Goal: Task Accomplishment & Management: Complete application form

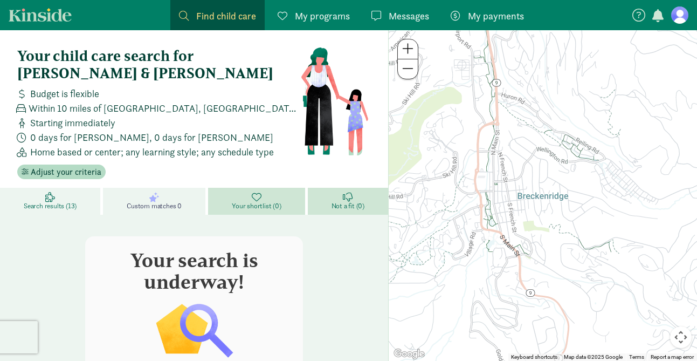
click at [58, 202] on span "Search results (13)" at bounding box center [50, 206] width 53 height 9
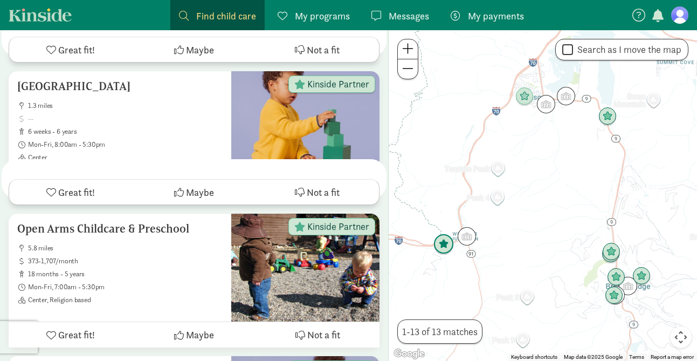
scroll to position [731, 0]
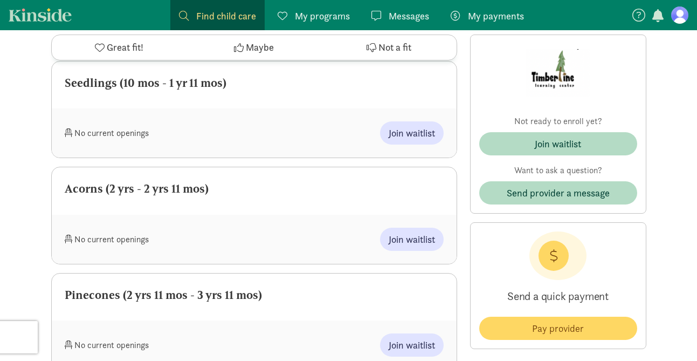
scroll to position [594, 0]
click at [406, 237] on span "Join waitlist" at bounding box center [412, 238] width 46 height 15
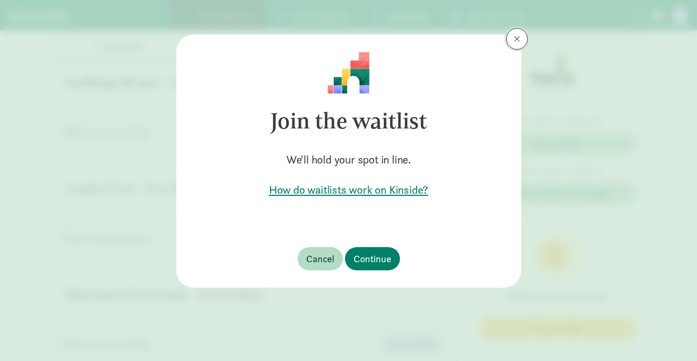
click at [517, 37] on span at bounding box center [517, 38] width 6 height 9
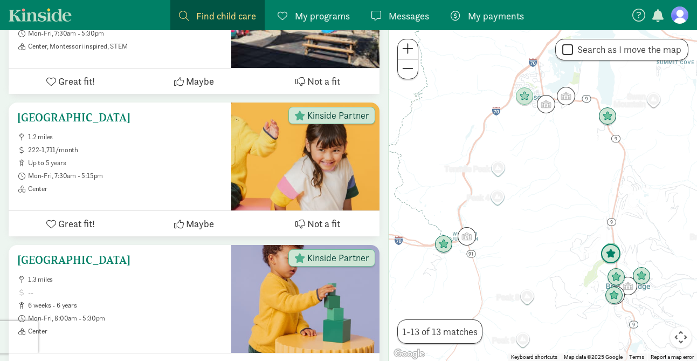
scroll to position [563, 0]
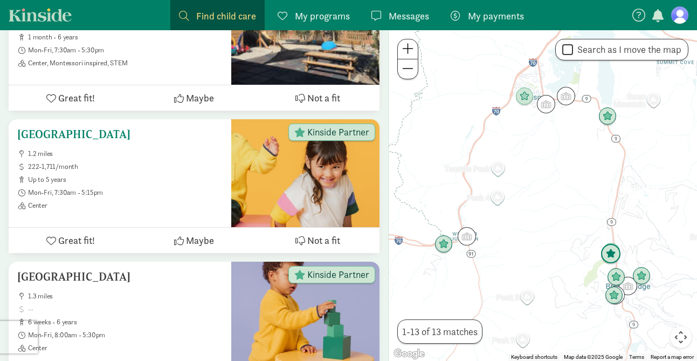
click at [174, 193] on span "Mon-Fri, 7:30am - 5:15pm" at bounding box center [125, 192] width 195 height 9
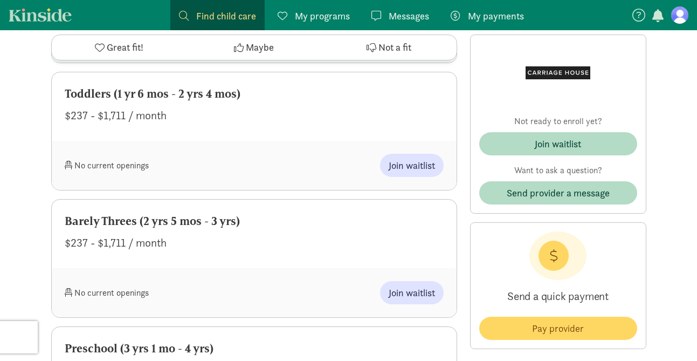
scroll to position [862, 0]
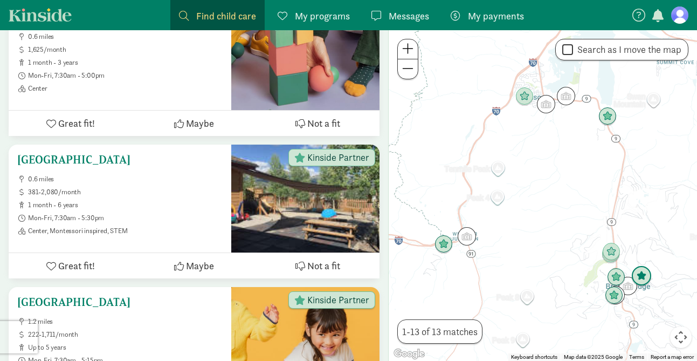
scroll to position [392, 0]
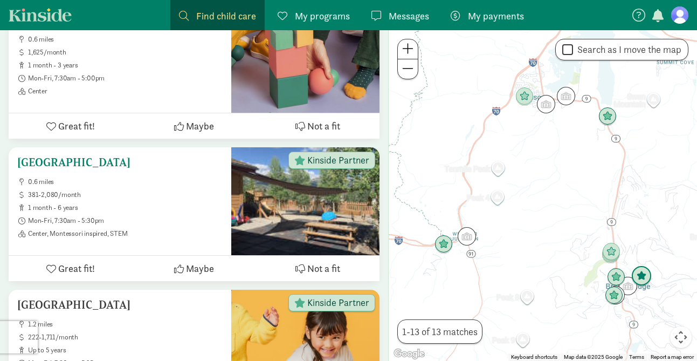
click at [113, 169] on h5 "[GEOGRAPHIC_DATA]" at bounding box center [119, 162] width 205 height 13
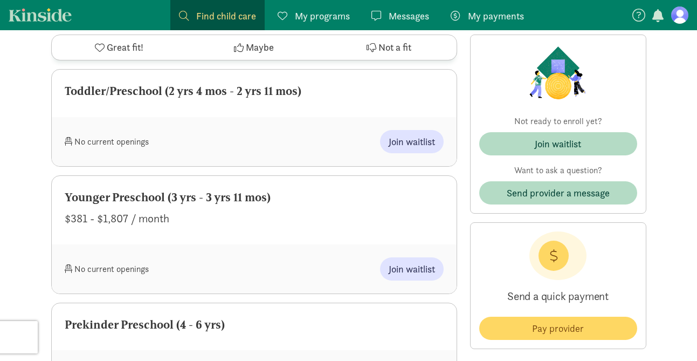
scroll to position [790, 0]
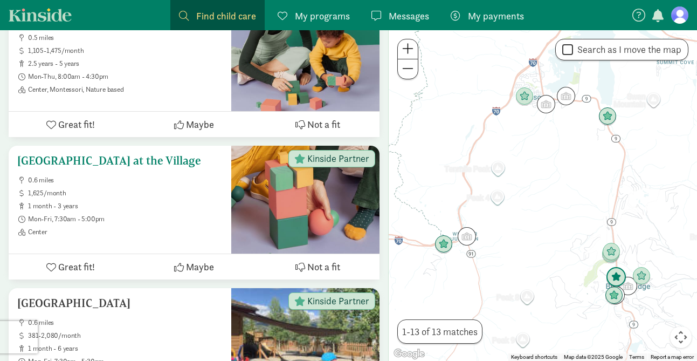
scroll to position [241, 0]
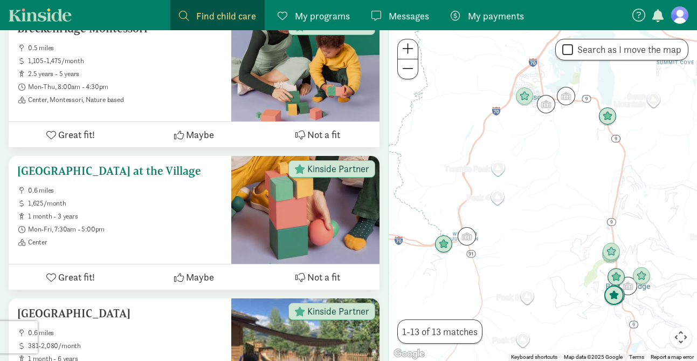
click at [148, 174] on h5 "[GEOGRAPHIC_DATA] at the Village" at bounding box center [119, 170] width 205 height 13
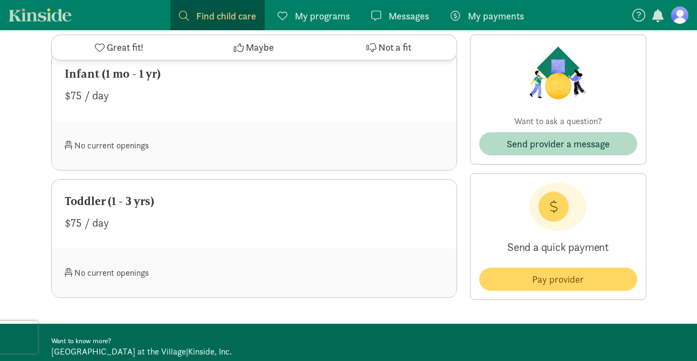
scroll to position [557, 0]
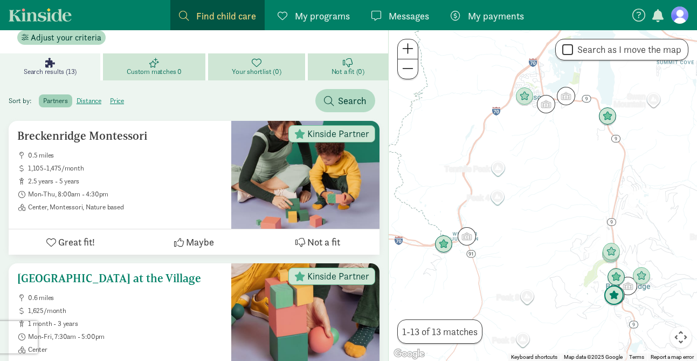
scroll to position [107, 0]
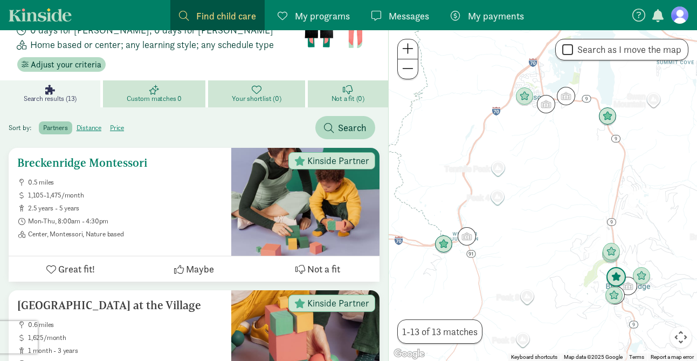
click at [110, 161] on h5 "Breckenridge Montessori" at bounding box center [119, 162] width 205 height 13
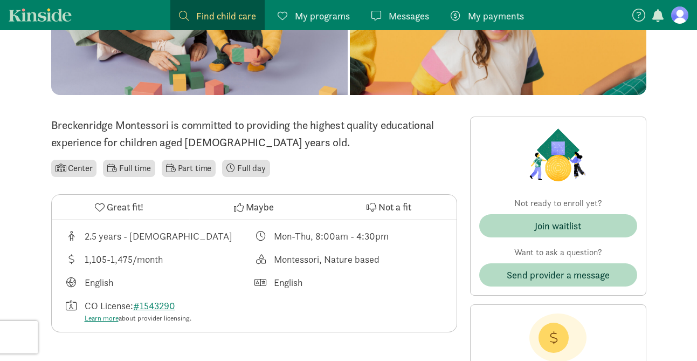
scroll to position [20, 0]
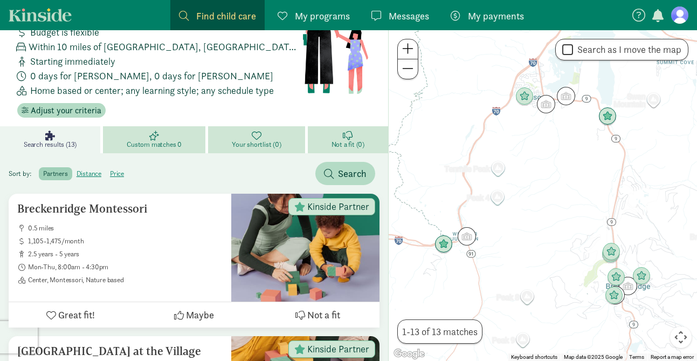
scroll to position [58, 0]
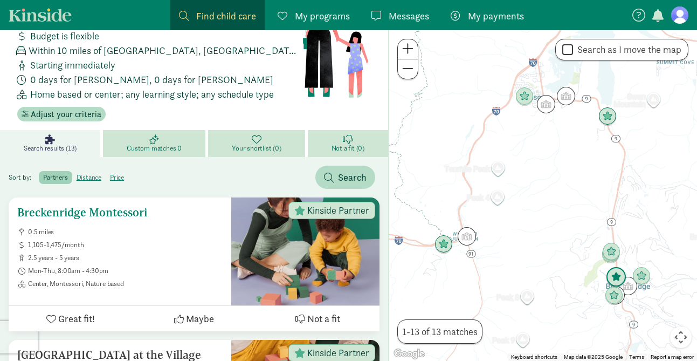
click at [125, 219] on div "Breckenridge Montessori 0.5 miles 1,105-1,475/month 2.5 years - 5 years Mon-Thu…" at bounding box center [119, 247] width 205 height 82
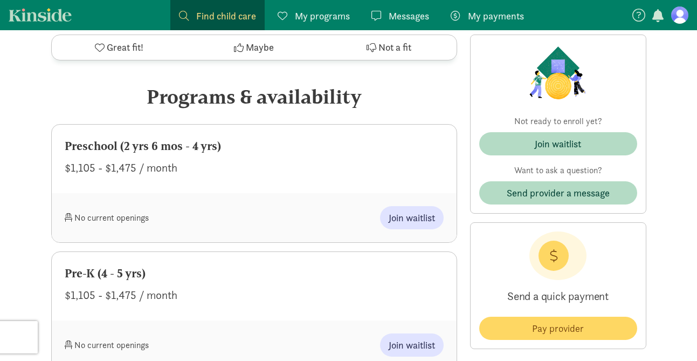
scroll to position [439, 0]
click at [405, 217] on span "Join waitlist" at bounding box center [412, 217] width 46 height 15
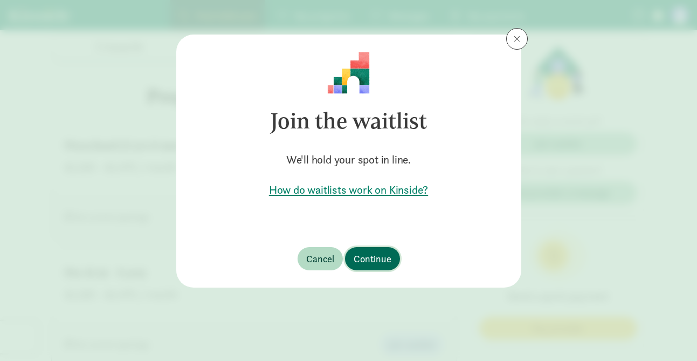
click at [371, 260] on span "Continue" at bounding box center [373, 258] width 38 height 15
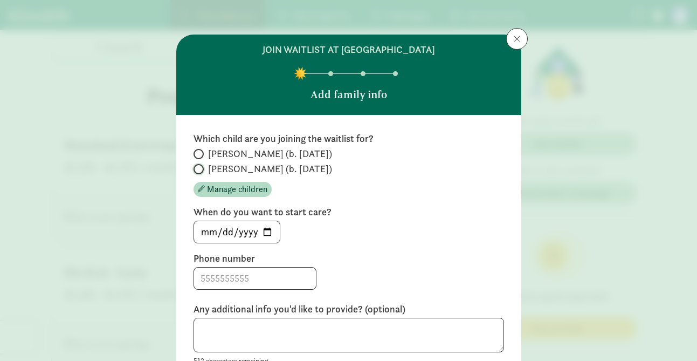
click at [198, 168] on input "[PERSON_NAME] (b. [DATE])" at bounding box center [196, 168] width 7 height 7
radio input "true"
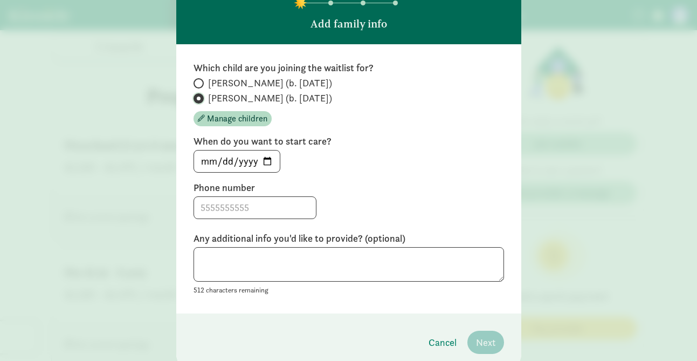
scroll to position [95, 0]
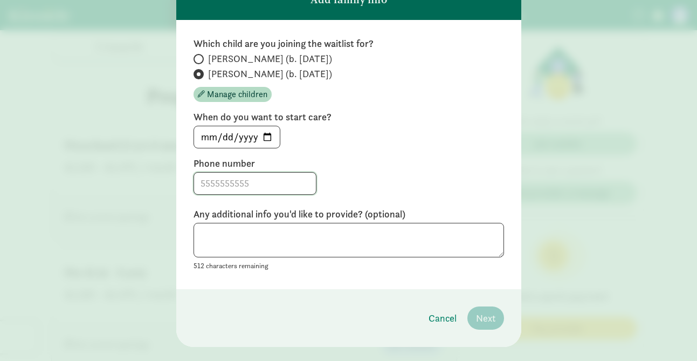
click at [262, 182] on input at bounding box center [255, 183] width 122 height 22
type input "2623883626"
click at [248, 238] on textarea at bounding box center [348, 240] width 310 height 35
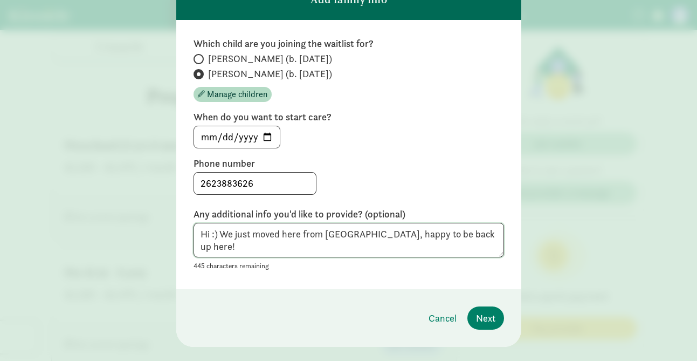
drag, startPoint x: 371, startPoint y: 236, endPoint x: 433, endPoint y: 238, distance: 62.0
click at [433, 238] on textarea "Hi :) We just moved here from Evergreen, happy to be back up here!" at bounding box center [348, 240] width 310 height 35
click at [283, 233] on textarea "Hi :) We just moved here from Evergreen, happy to be back up here!" at bounding box center [348, 240] width 310 height 35
drag, startPoint x: 443, startPoint y: 235, endPoint x: 470, endPoint y: 245, distance: 28.8
click at [470, 245] on textarea "Hi :) We just moved back here from Evergreen, happy to be back up here!" at bounding box center [348, 240] width 310 height 35
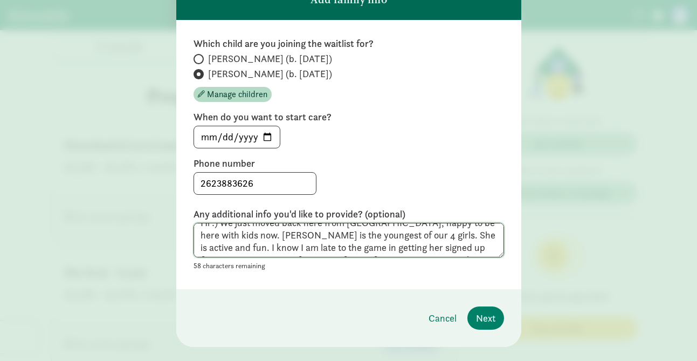
scroll to position [0, 0]
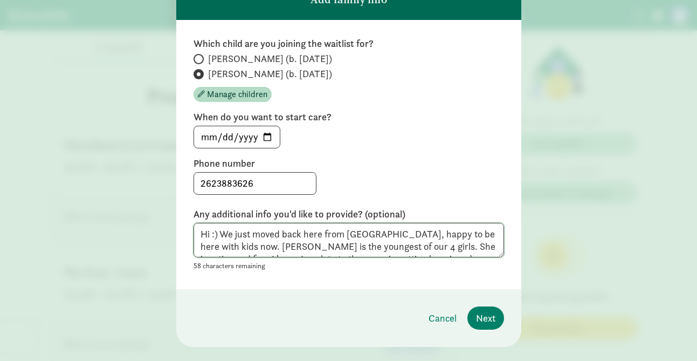
drag, startPoint x: 247, startPoint y: 247, endPoint x: 195, endPoint y: 217, distance: 60.8
click at [195, 217] on div "Any additional info you'd like to provide? (optional) Hi :) We just moved back …" at bounding box center [348, 239] width 310 height 65
type textarea "Hi :) We just moved back here from [GEOGRAPHIC_DATA], happy to be here with kid…"
click at [492, 316] on span "Next" at bounding box center [485, 317] width 19 height 15
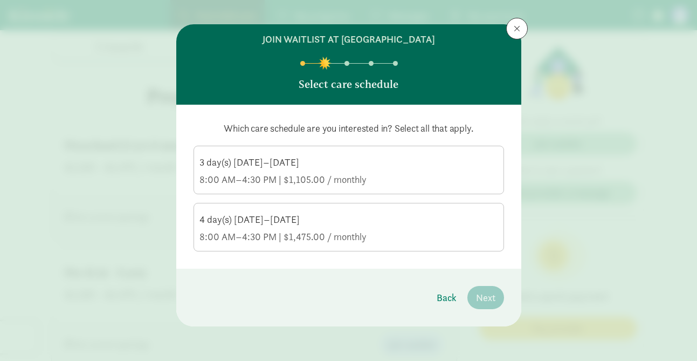
scroll to position [10, 0]
click at [308, 165] on div "3 day(s) Monday–Thursday" at bounding box center [348, 162] width 299 height 13
click at [0, 0] on input "3 day(s) Monday–Thursday 8:00 AM–4:30 PM | $1,105.00 / monthly" at bounding box center [0, 0] width 0 height 0
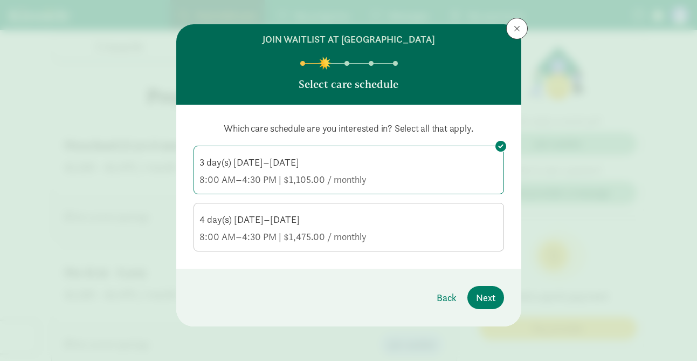
scroll to position [0, 0]
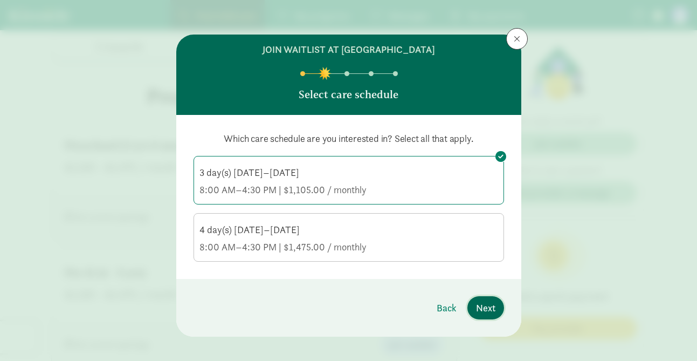
click at [482, 309] on span "Next" at bounding box center [485, 307] width 19 height 15
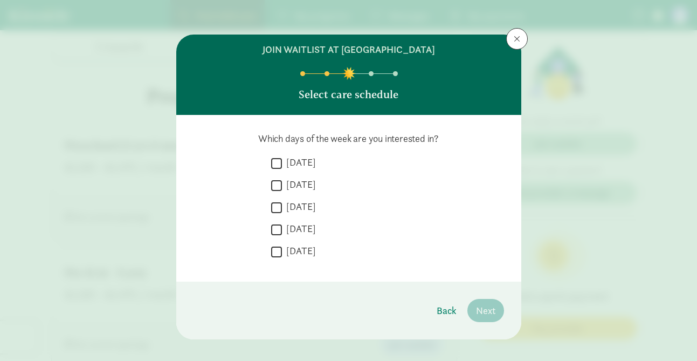
click at [278, 160] on input "Monday" at bounding box center [276, 163] width 11 height 15
checkbox input "true"
click at [279, 182] on input "Tuesday" at bounding box center [276, 185] width 11 height 15
checkbox input "true"
click at [278, 229] on input "Thursday" at bounding box center [276, 229] width 11 height 15
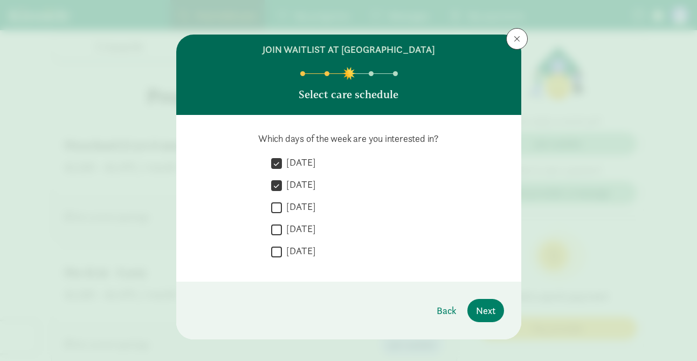
checkbox input "true"
click at [482, 308] on span "Next" at bounding box center [485, 310] width 19 height 15
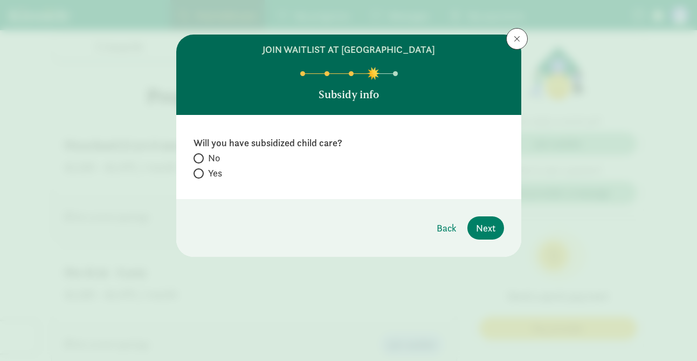
click at [200, 156] on span at bounding box center [198, 158] width 10 height 10
click at [200, 156] on input "No" at bounding box center [196, 158] width 7 height 7
radio input "true"
click at [490, 229] on span "Next" at bounding box center [485, 227] width 19 height 15
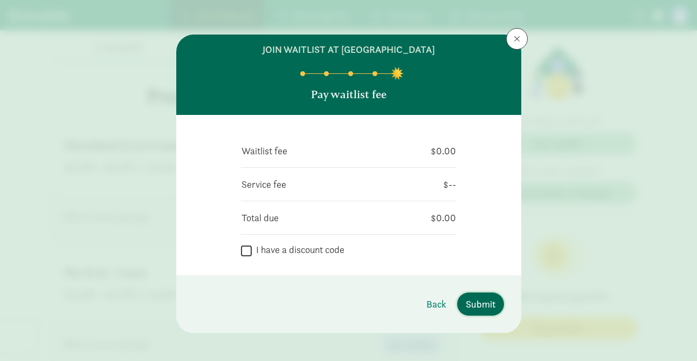
click at [485, 303] on span "Submit" at bounding box center [481, 303] width 30 height 15
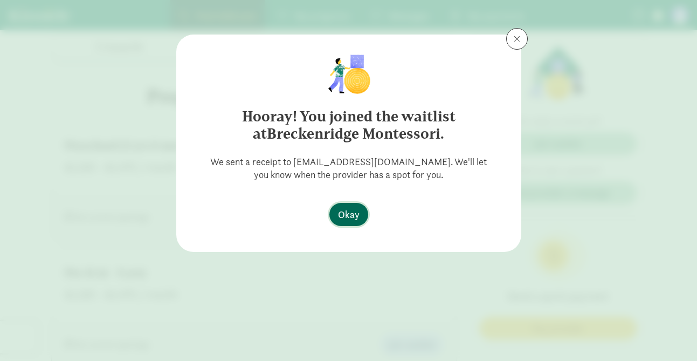
click at [352, 213] on span "Okay" at bounding box center [349, 214] width 22 height 15
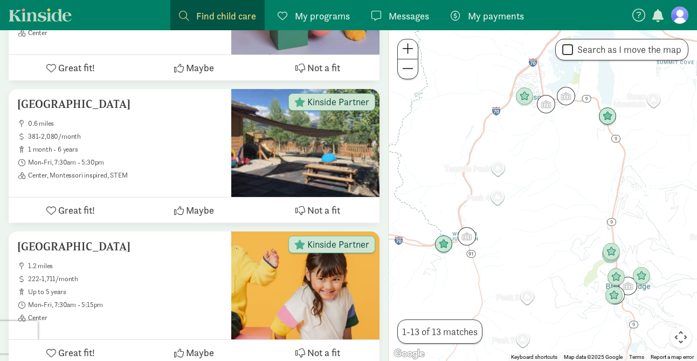
scroll to position [462, 0]
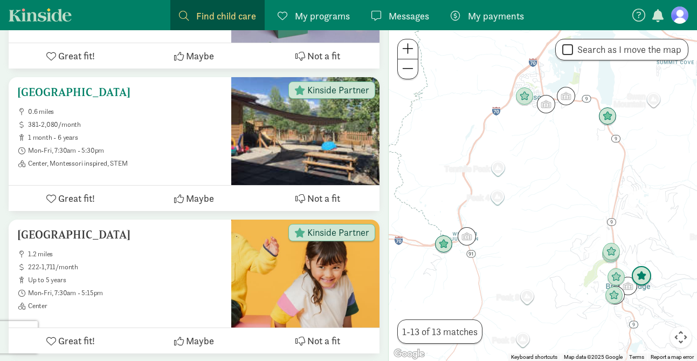
click at [197, 139] on span "1 month - 6 years" at bounding box center [125, 137] width 195 height 9
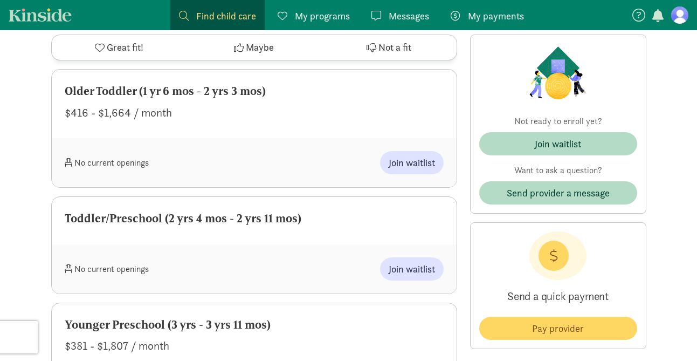
scroll to position [798, 0]
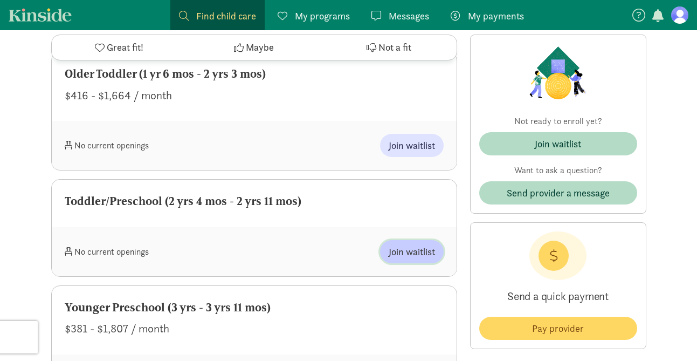
click at [405, 255] on span "Join waitlist" at bounding box center [412, 251] width 46 height 15
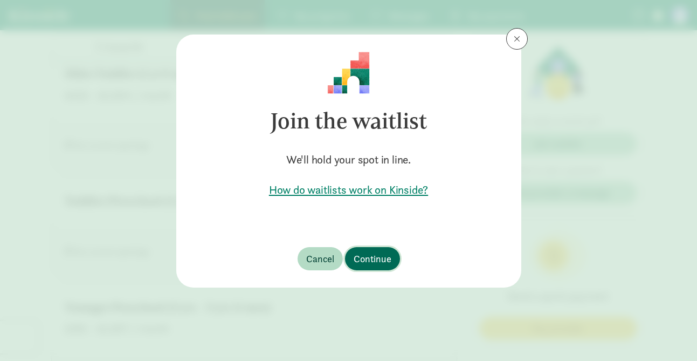
click at [379, 260] on span "Continue" at bounding box center [373, 258] width 38 height 15
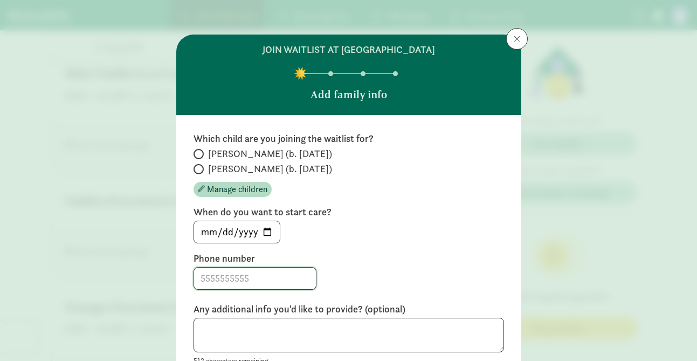
click at [257, 279] on input at bounding box center [255, 278] width 122 height 22
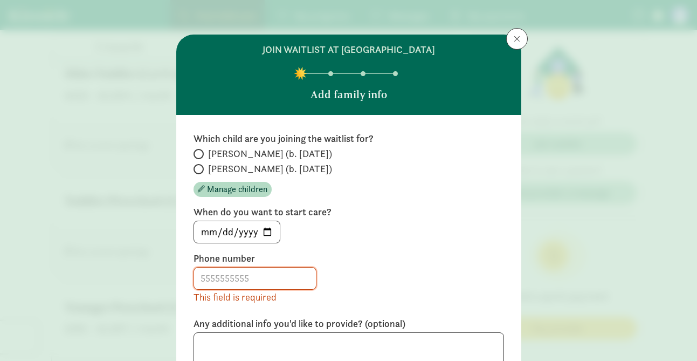
click at [201, 170] on span at bounding box center [198, 169] width 10 height 10
click at [200, 170] on input "[PERSON_NAME] (b. [DATE])" at bounding box center [196, 168] width 7 height 7
radio input "true"
click at [246, 278] on input at bounding box center [255, 278] width 122 height 22
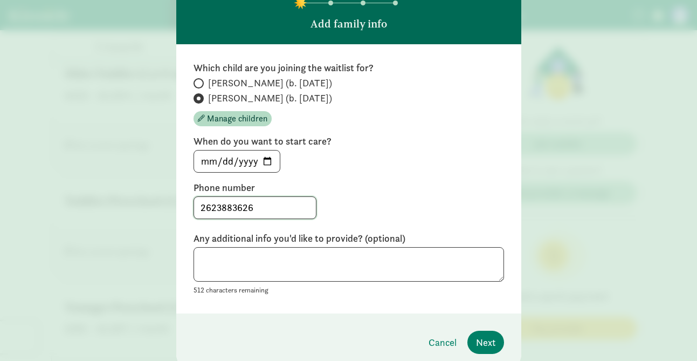
scroll to position [74, 0]
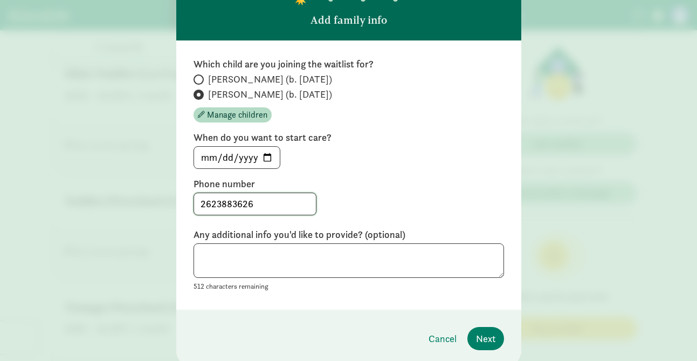
type input "2623883626"
click at [244, 257] on textarea at bounding box center [348, 260] width 310 height 35
paste textarea "Hi :) We just moved back here from Evergreen, happy to be here with kids now. N…"
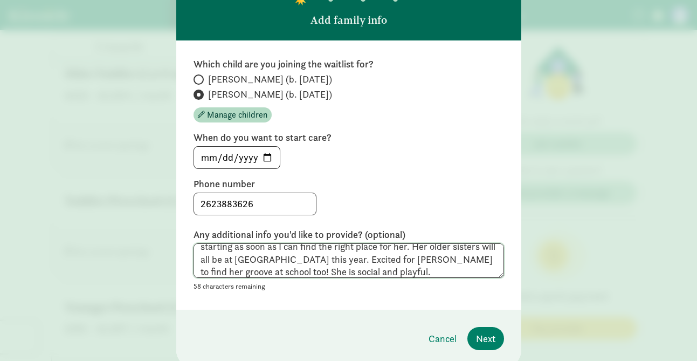
scroll to position [61, 0]
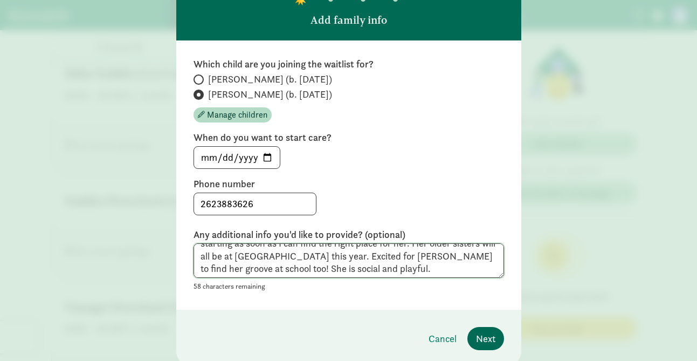
type textarea "Hi :) We just moved back here from Evergreen, happy to be here with kids now. N…"
click at [493, 342] on span "Next" at bounding box center [485, 338] width 19 height 15
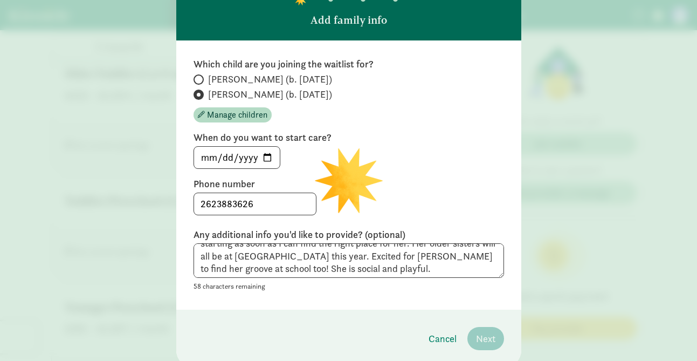
scroll to position [0, 0]
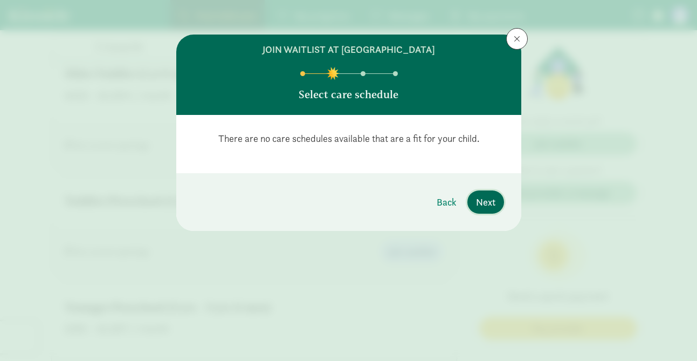
click at [486, 204] on span "Next" at bounding box center [485, 202] width 19 height 15
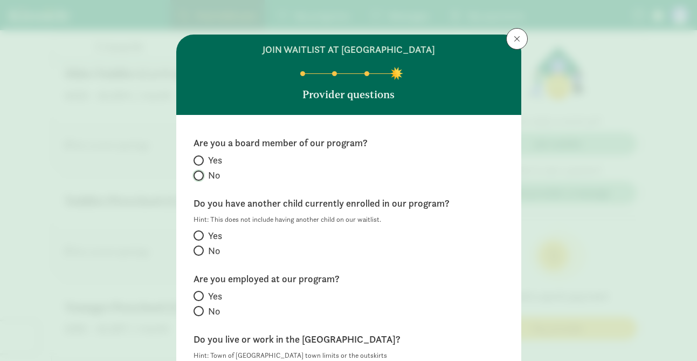
click at [199, 175] on input "No" at bounding box center [196, 175] width 7 height 7
radio input "true"
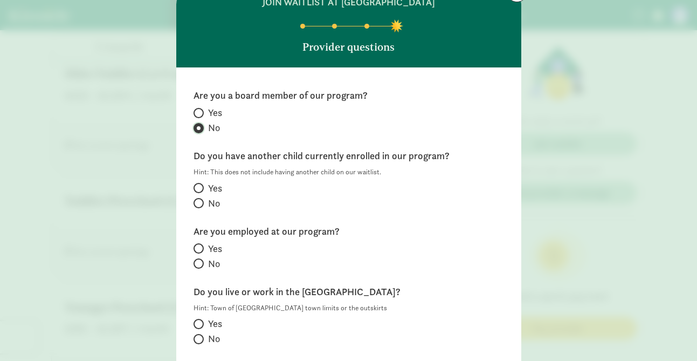
scroll to position [50, 0]
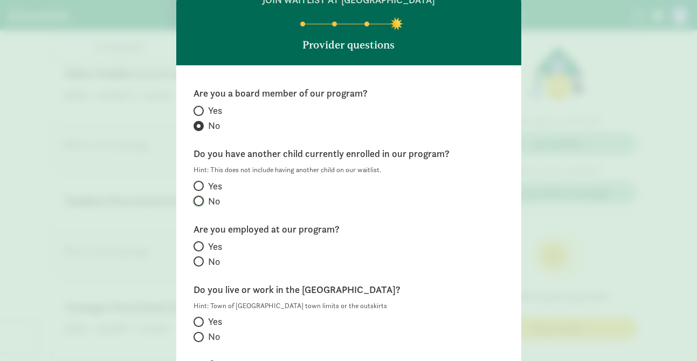
click at [199, 200] on input "No" at bounding box center [196, 200] width 7 height 7
radio input "true"
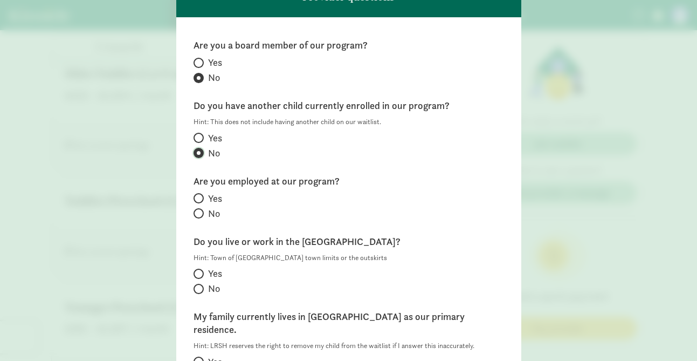
scroll to position [99, 0]
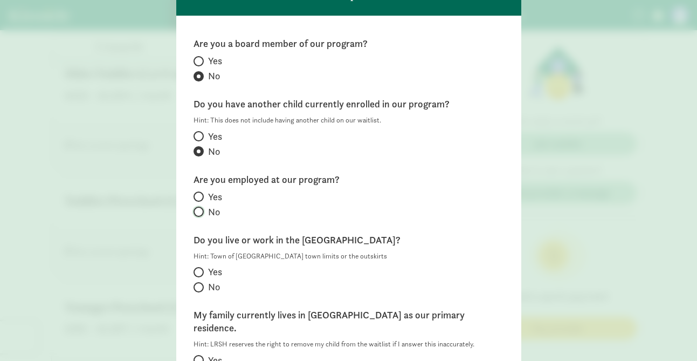
click at [198, 213] on input "No" at bounding box center [196, 211] width 7 height 7
radio input "true"
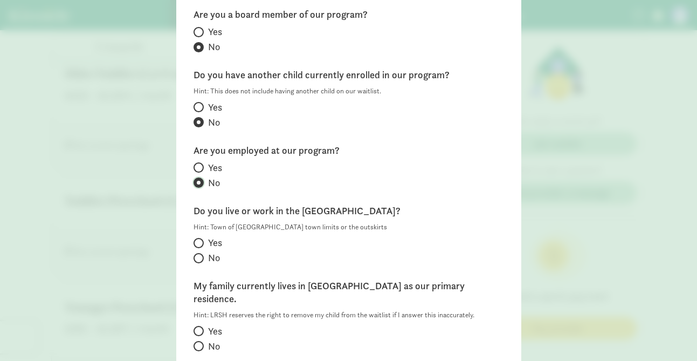
scroll to position [139, 0]
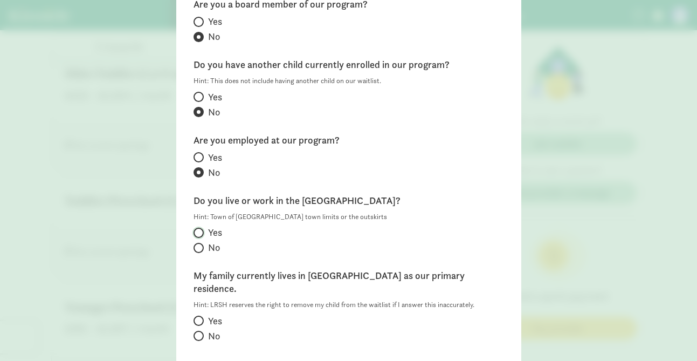
click at [199, 233] on input "Yes" at bounding box center [196, 232] width 7 height 7
radio input "true"
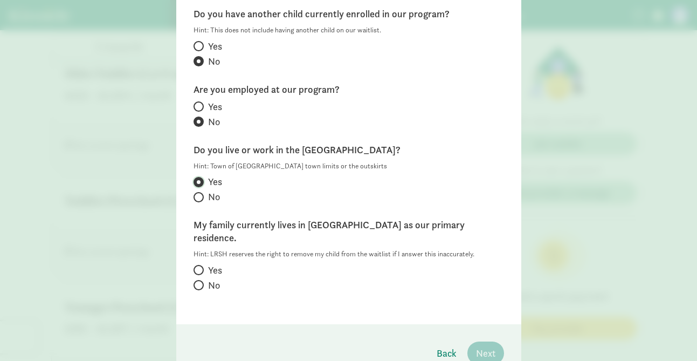
scroll to position [191, 0]
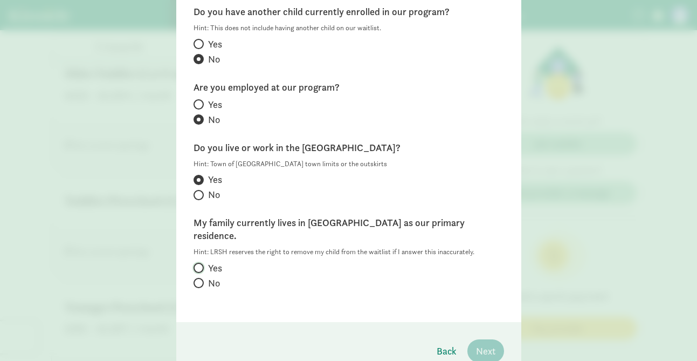
click at [198, 264] on input "Yes" at bounding box center [196, 267] width 7 height 7
radio input "true"
click at [486, 343] on span "Next" at bounding box center [485, 350] width 19 height 15
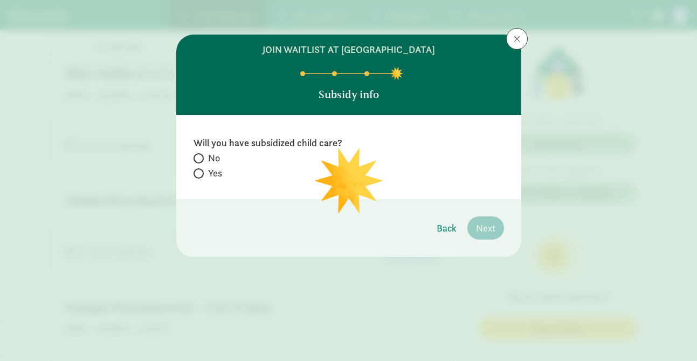
scroll to position [0, 0]
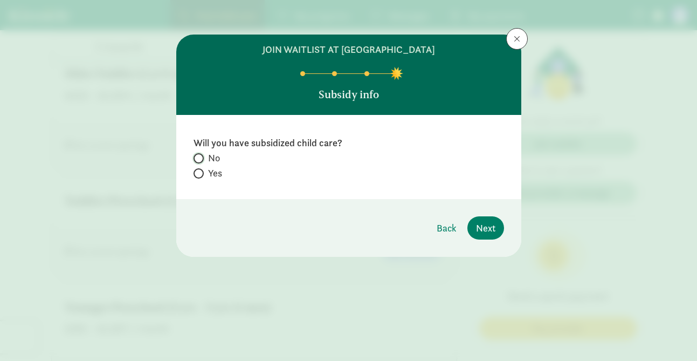
click at [199, 156] on input "No" at bounding box center [196, 158] width 7 height 7
radio input "true"
click at [486, 232] on span "Next" at bounding box center [485, 227] width 19 height 15
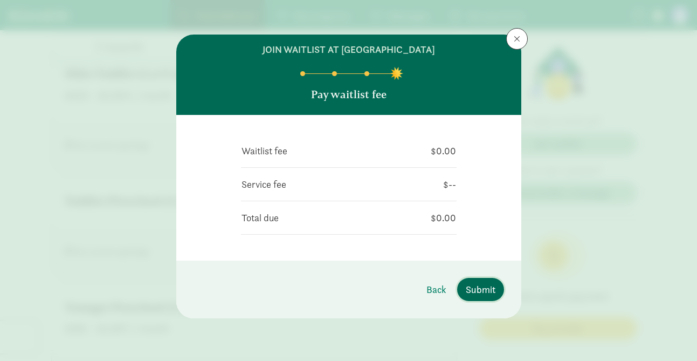
click at [480, 292] on span "Submit" at bounding box center [481, 289] width 30 height 15
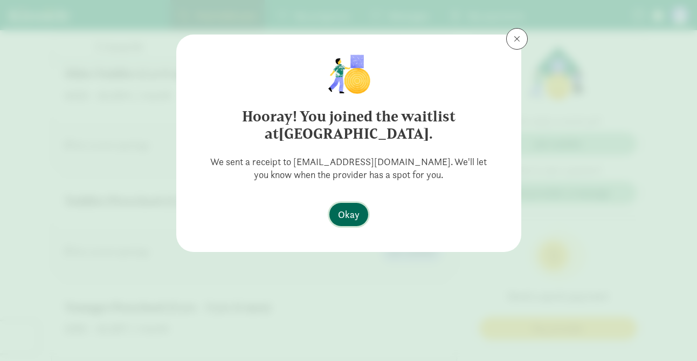
click at [348, 215] on span "Okay" at bounding box center [349, 214] width 22 height 15
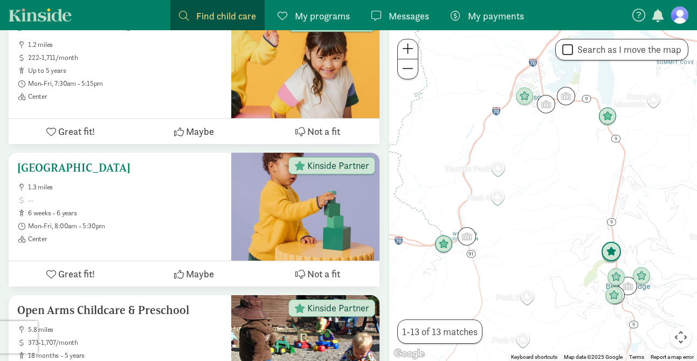
scroll to position [682, 0]
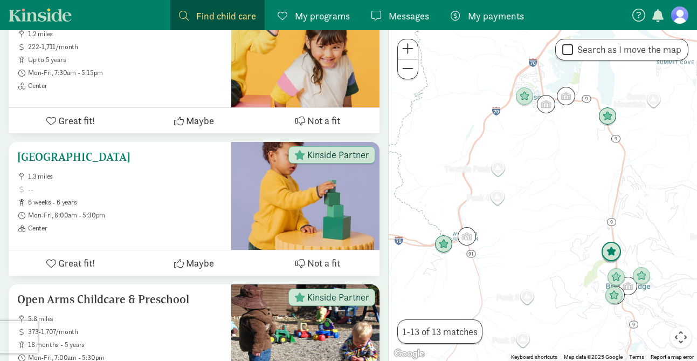
click at [179, 193] on span at bounding box center [125, 189] width 195 height 9
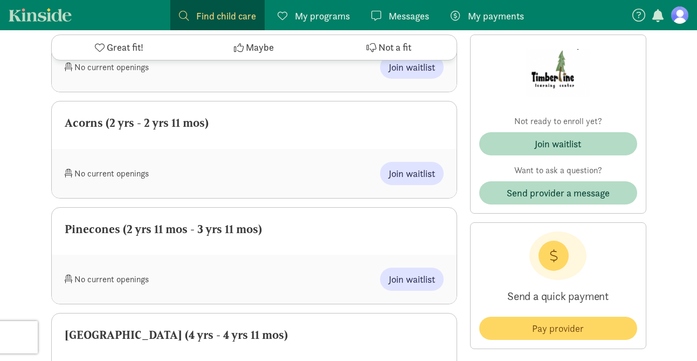
scroll to position [677, 0]
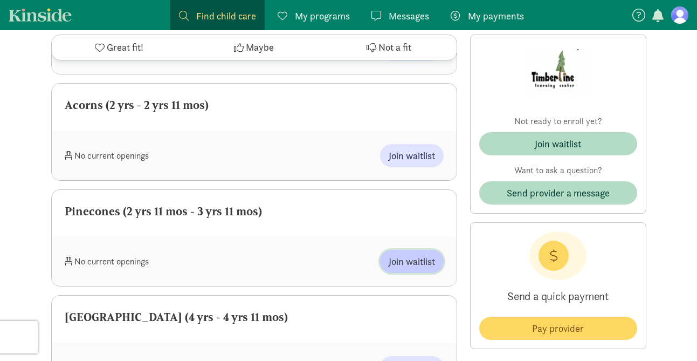
click at [408, 261] on span "Join waitlist" at bounding box center [412, 261] width 46 height 15
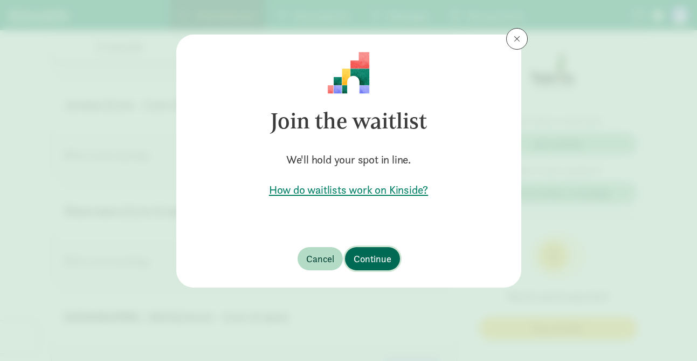
click at [378, 261] on span "Continue" at bounding box center [373, 258] width 38 height 15
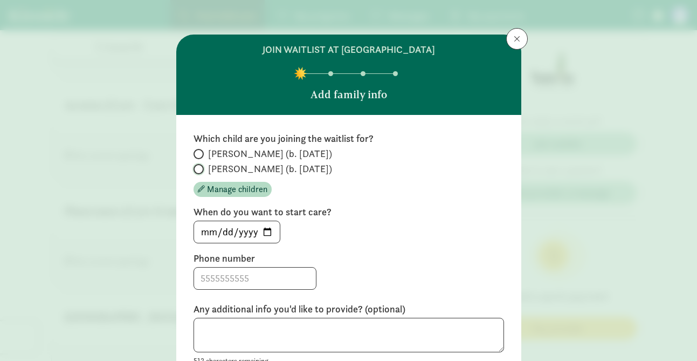
click at [198, 169] on input "Natalie (b. December 2022)" at bounding box center [196, 168] width 7 height 7
radio input "true"
click at [238, 279] on input at bounding box center [255, 278] width 122 height 22
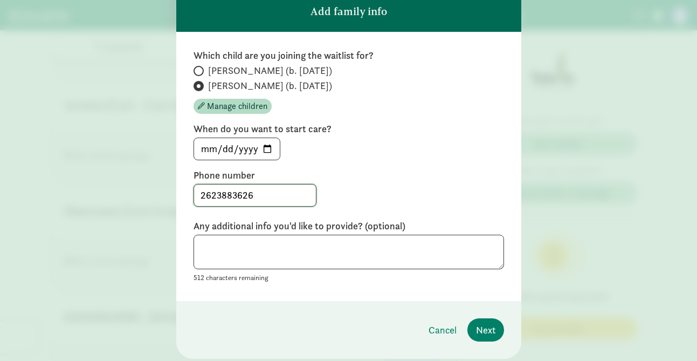
scroll to position [86, 0]
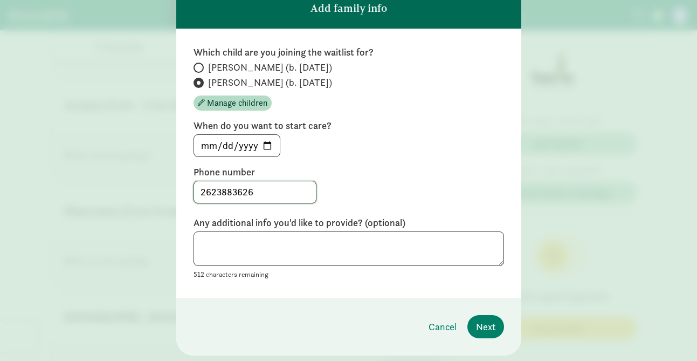
type input "2623883626"
click at [236, 251] on textarea at bounding box center [348, 248] width 310 height 35
paste textarea "Hi :) We just moved back here from Evergreen, happy to be here with kids now. N…"
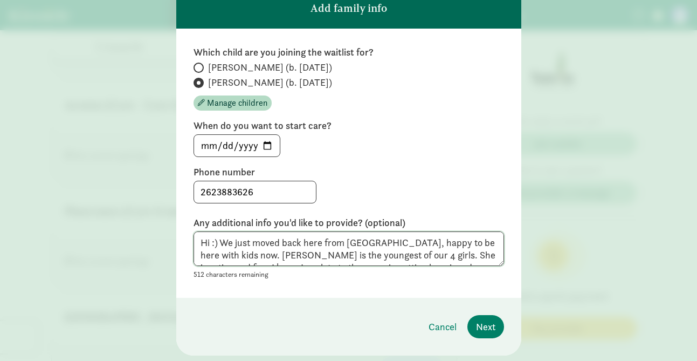
scroll to position [59, 0]
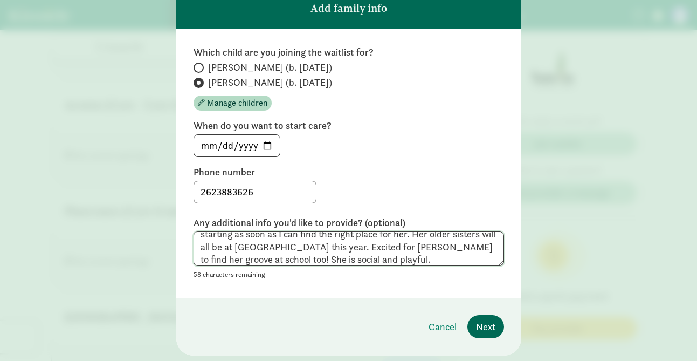
type textarea "Hi :) We just moved back here from Evergreen, happy to be here with kids now. N…"
click at [487, 325] on span "Next" at bounding box center [485, 326] width 19 height 15
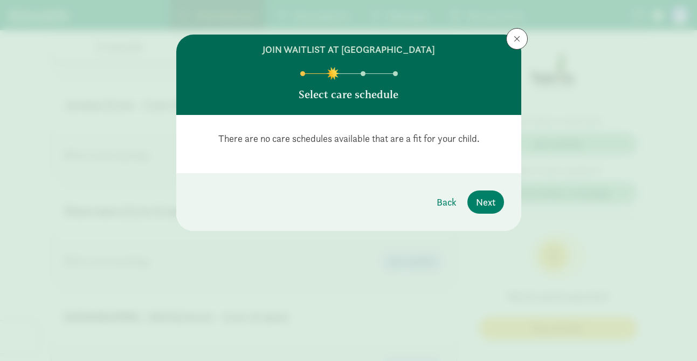
scroll to position [0, 0]
click at [486, 202] on span "Next" at bounding box center [485, 202] width 19 height 15
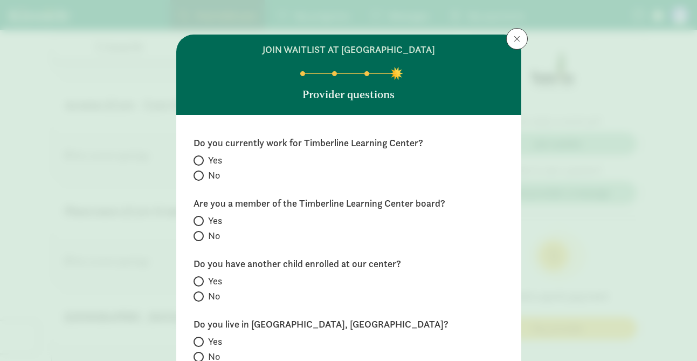
click at [200, 176] on span at bounding box center [198, 175] width 10 height 10
click at [200, 176] on input "No" at bounding box center [196, 175] width 7 height 7
radio input "true"
click at [198, 236] on input "No" at bounding box center [196, 235] width 7 height 7
radio input "true"
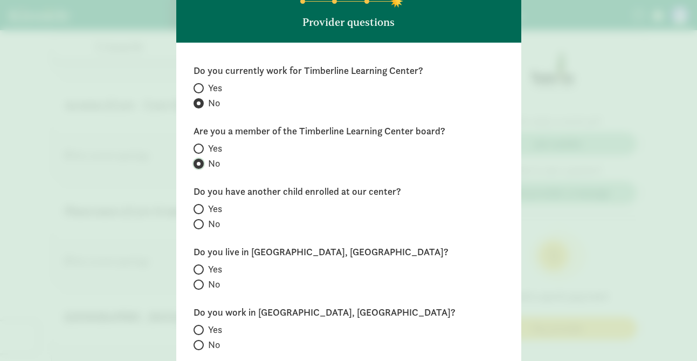
scroll to position [79, 0]
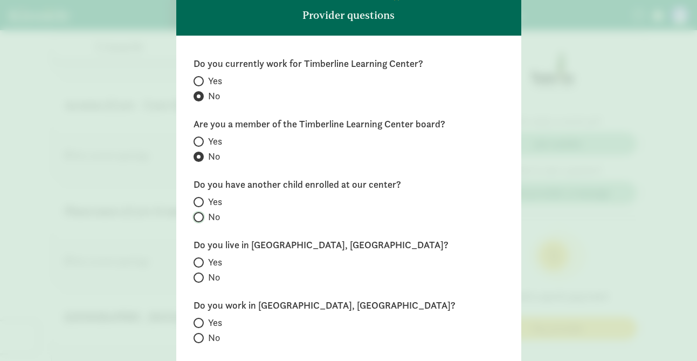
click at [199, 216] on input "No" at bounding box center [196, 216] width 7 height 7
radio input "true"
click at [198, 260] on input "Yes" at bounding box center [196, 262] width 7 height 7
radio input "true"
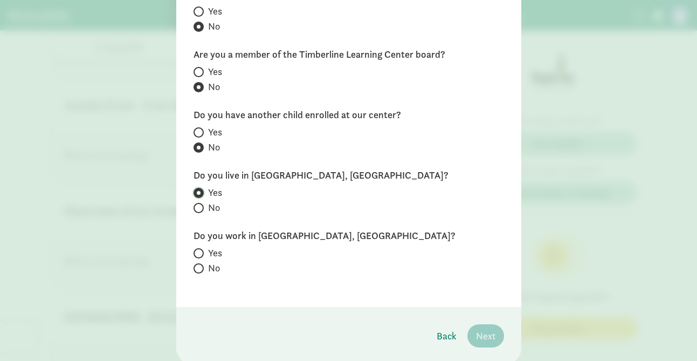
scroll to position [153, 0]
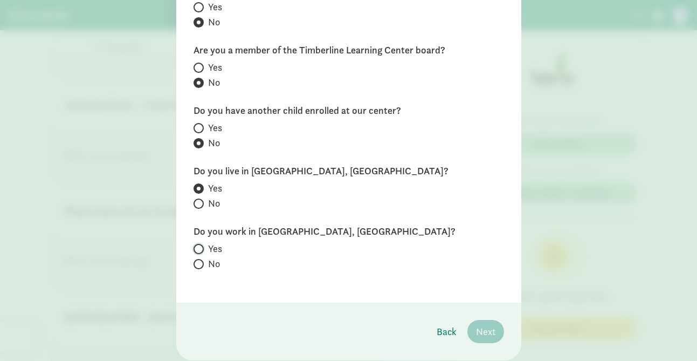
click at [197, 247] on input "Yes" at bounding box center [196, 248] width 7 height 7
radio input "true"
click at [489, 335] on span "Next" at bounding box center [485, 331] width 19 height 15
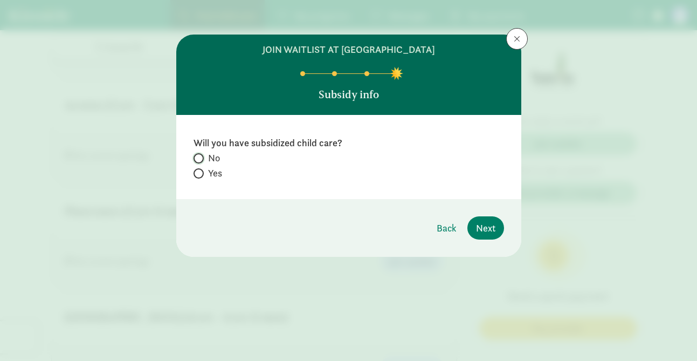
click at [199, 157] on input "No" at bounding box center [196, 158] width 7 height 7
radio input "true"
click at [484, 224] on span "Next" at bounding box center [485, 227] width 19 height 15
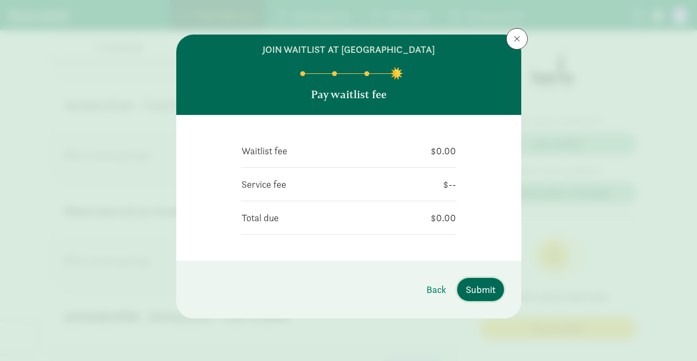
click at [485, 289] on span "Submit" at bounding box center [481, 289] width 30 height 15
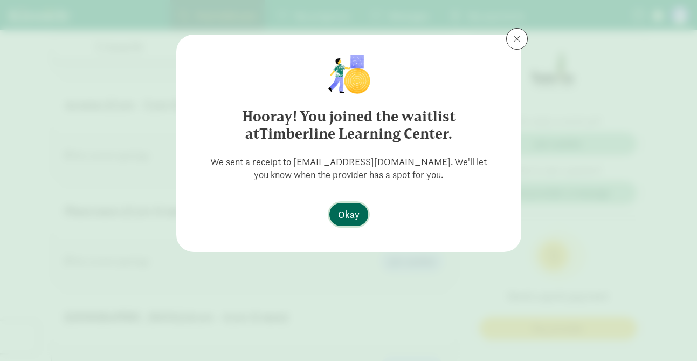
click at [359, 216] on button "Okay" at bounding box center [348, 214] width 39 height 23
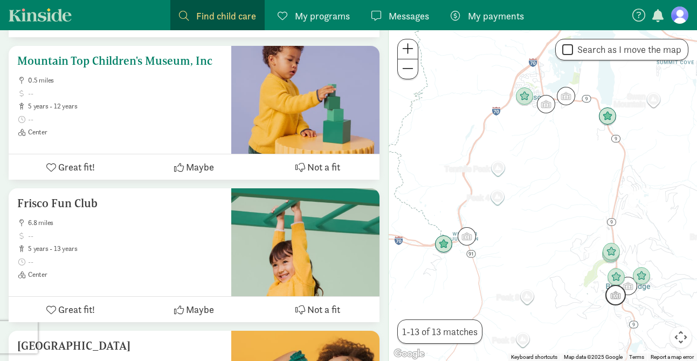
scroll to position [1528, 0]
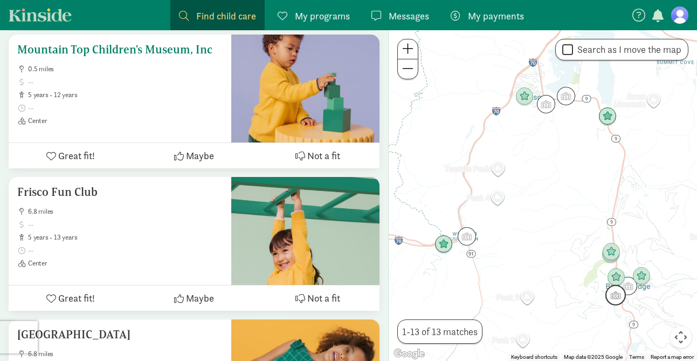
click at [127, 70] on span "0.5 miles" at bounding box center [125, 69] width 195 height 9
